Goal: Task Accomplishment & Management: Use online tool/utility

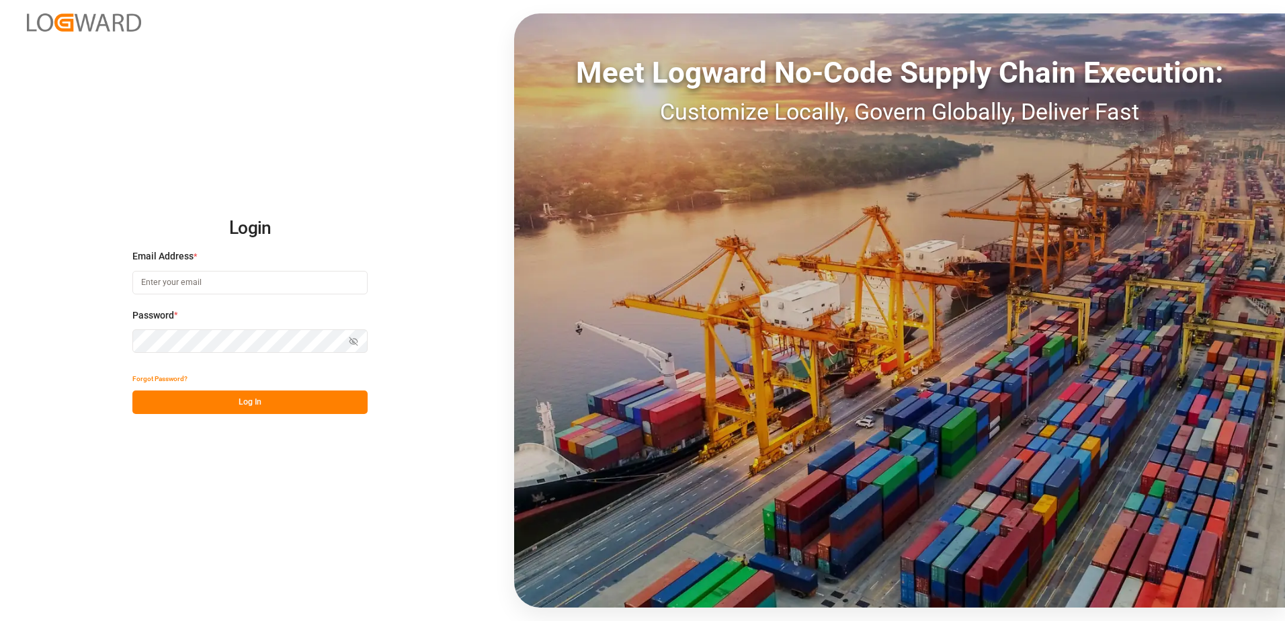
type input "robert.schimak@melitta.at"
click at [247, 402] on button "Log In" at bounding box center [249, 402] width 235 height 24
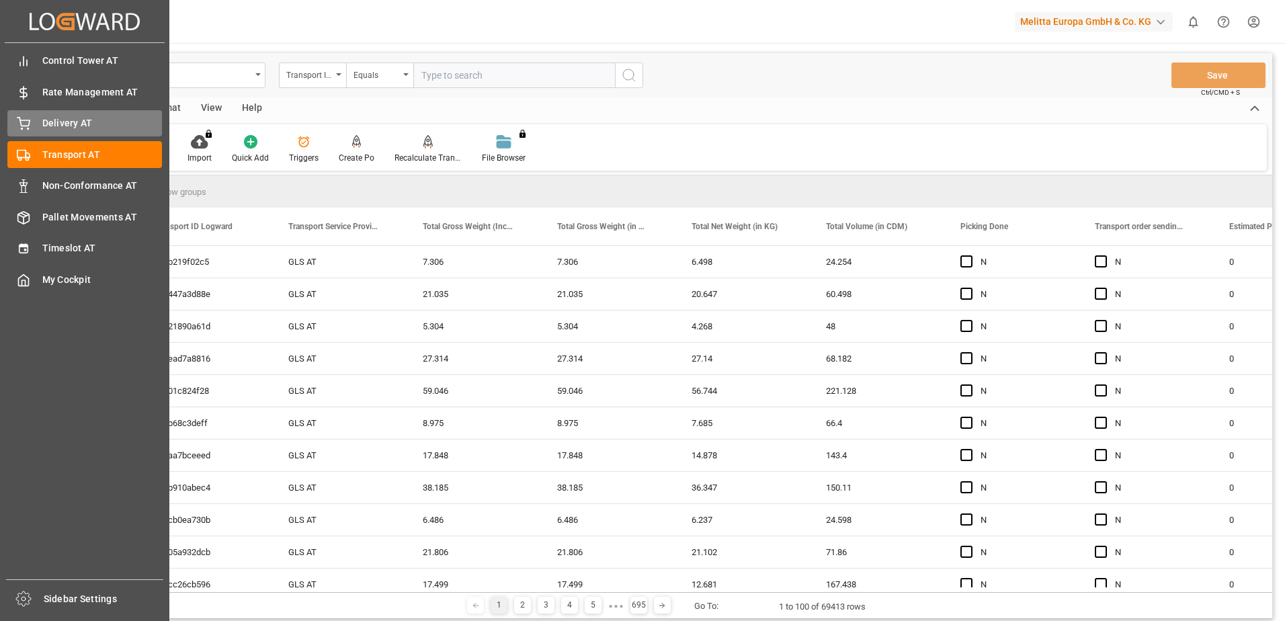
click at [26, 121] on icon at bounding box center [23, 122] width 12 height 9
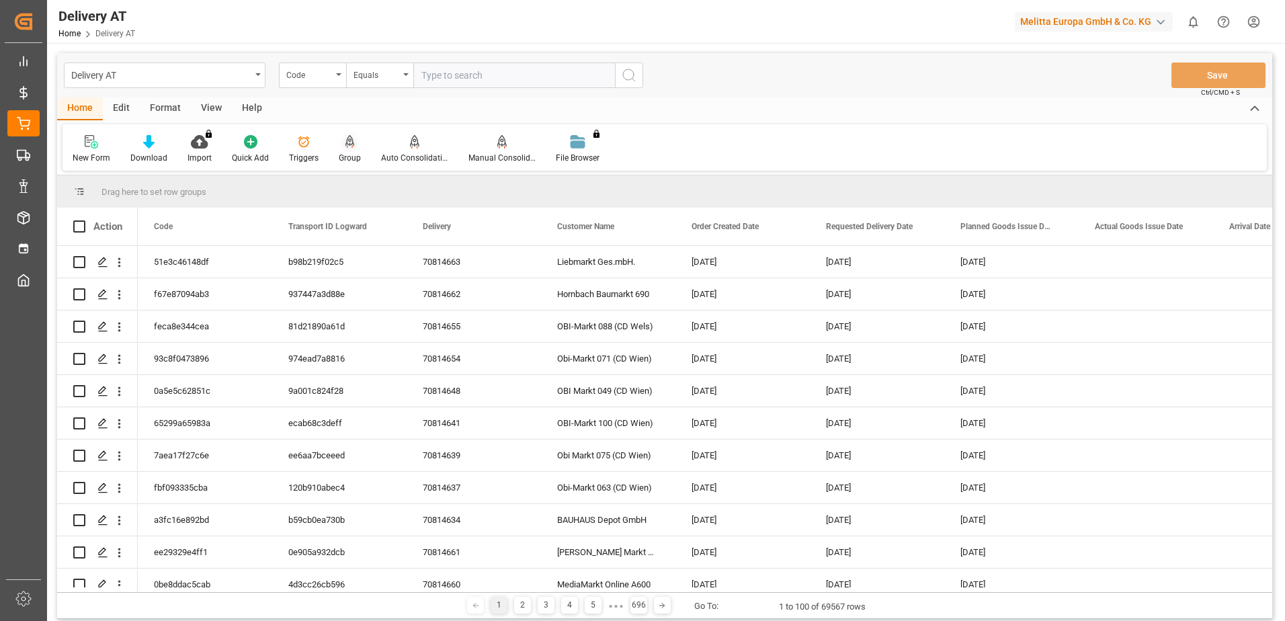
click at [349, 149] on div "Group" at bounding box center [350, 149] width 42 height 30
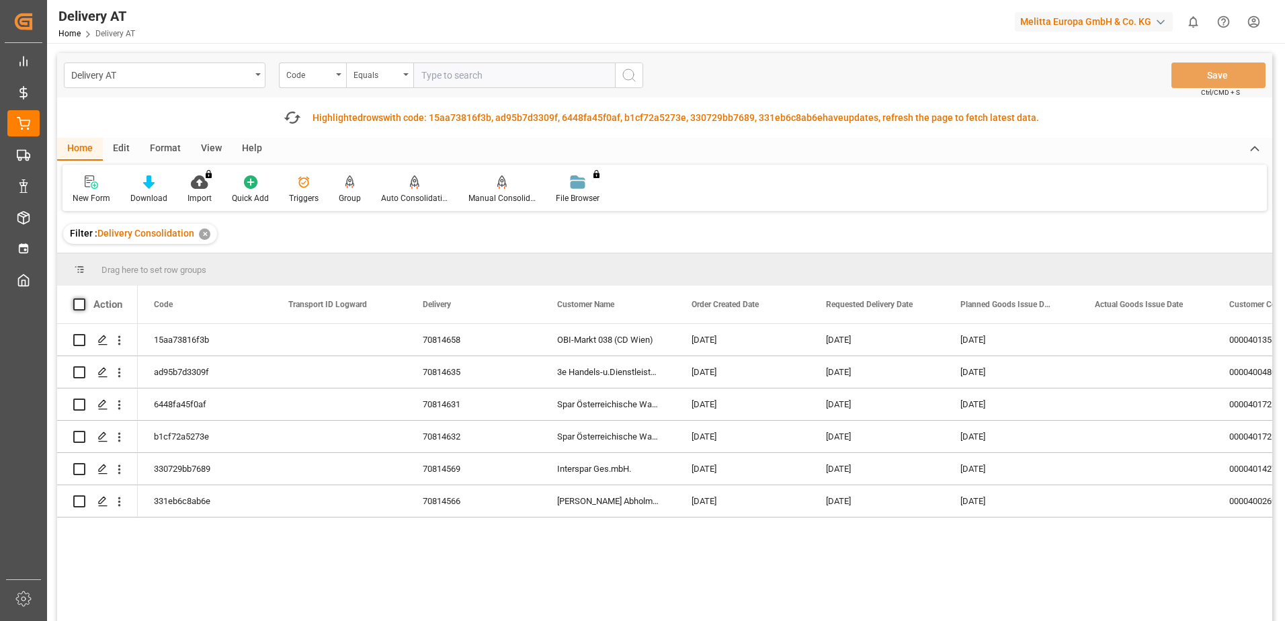
click at [81, 301] on span at bounding box center [79, 304] width 12 height 12
click at [83, 298] on input "checkbox" at bounding box center [83, 298] width 0 height 0
checkbox input "true"
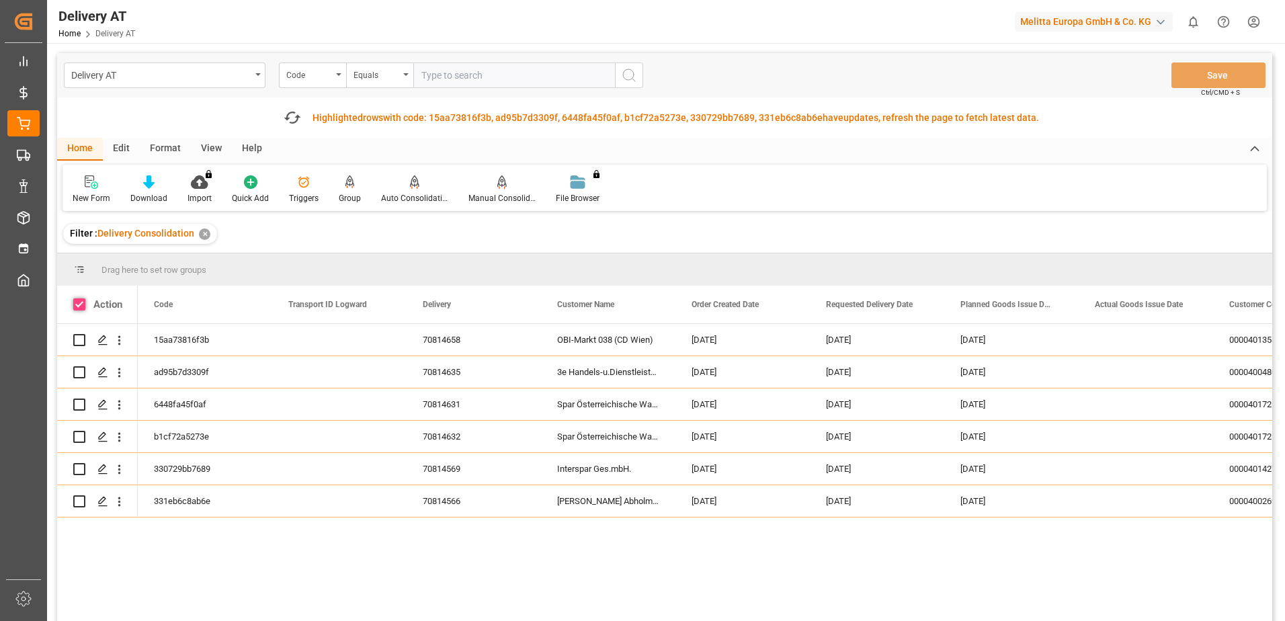
checkbox input "true"
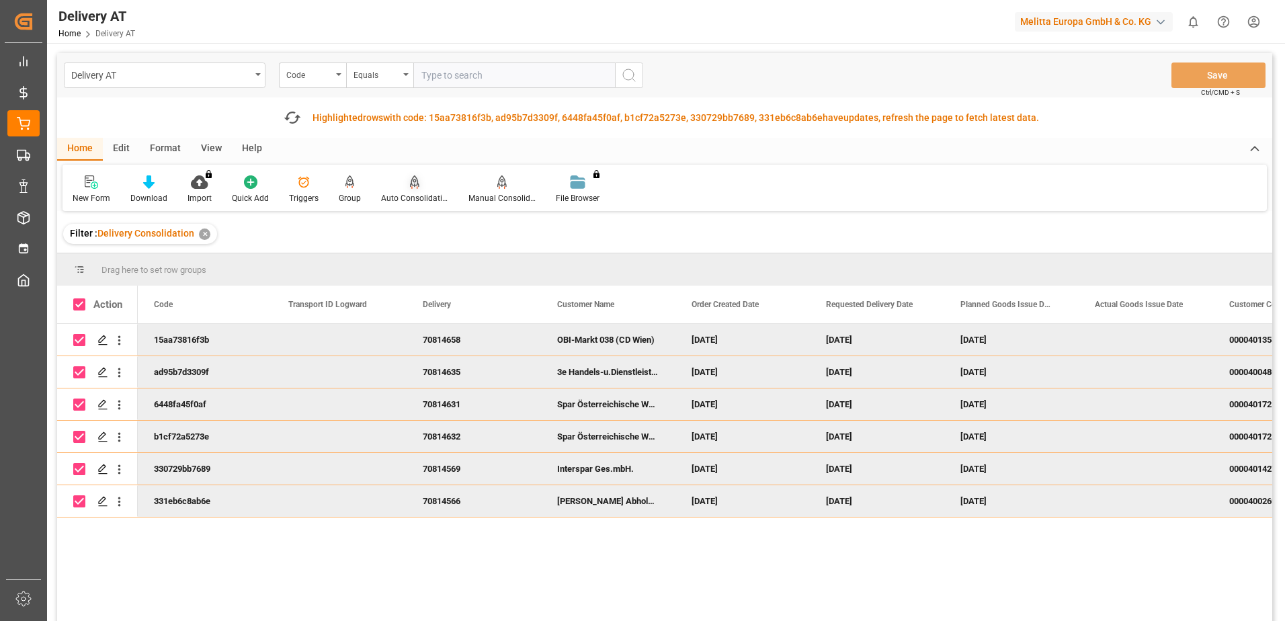
click at [413, 189] on div "Auto Consolidation" at bounding box center [414, 190] width 87 height 30
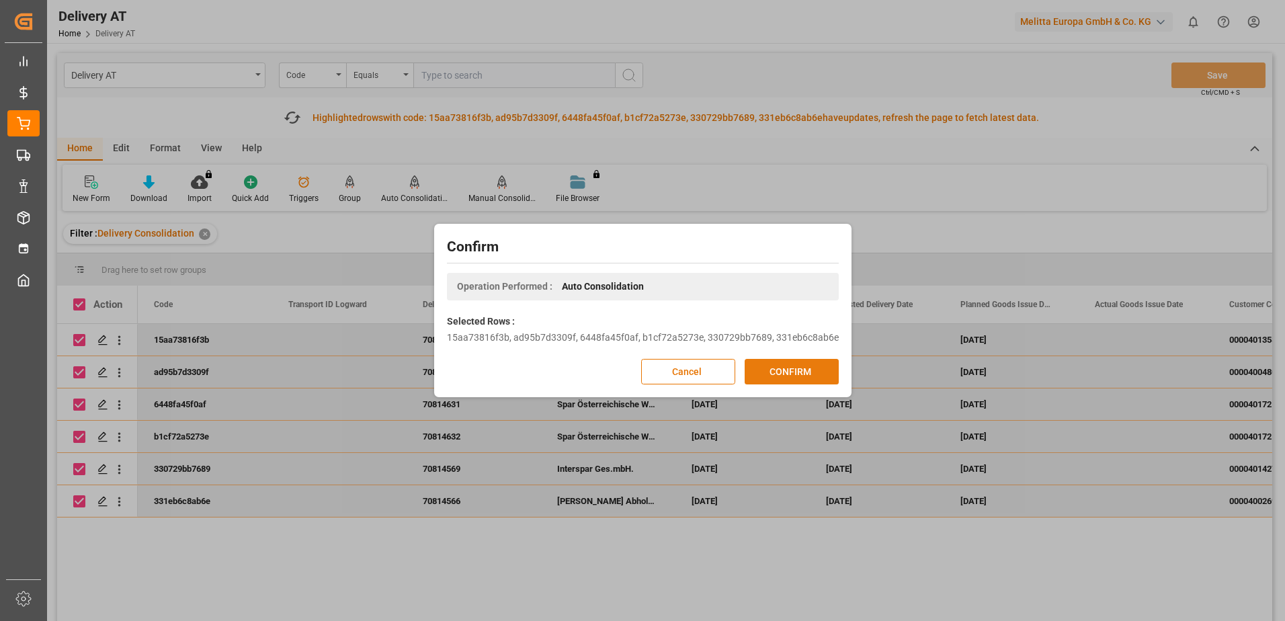
click at [789, 373] on button "CONFIRM" at bounding box center [791, 372] width 94 height 26
